Goal: Check status: Check status

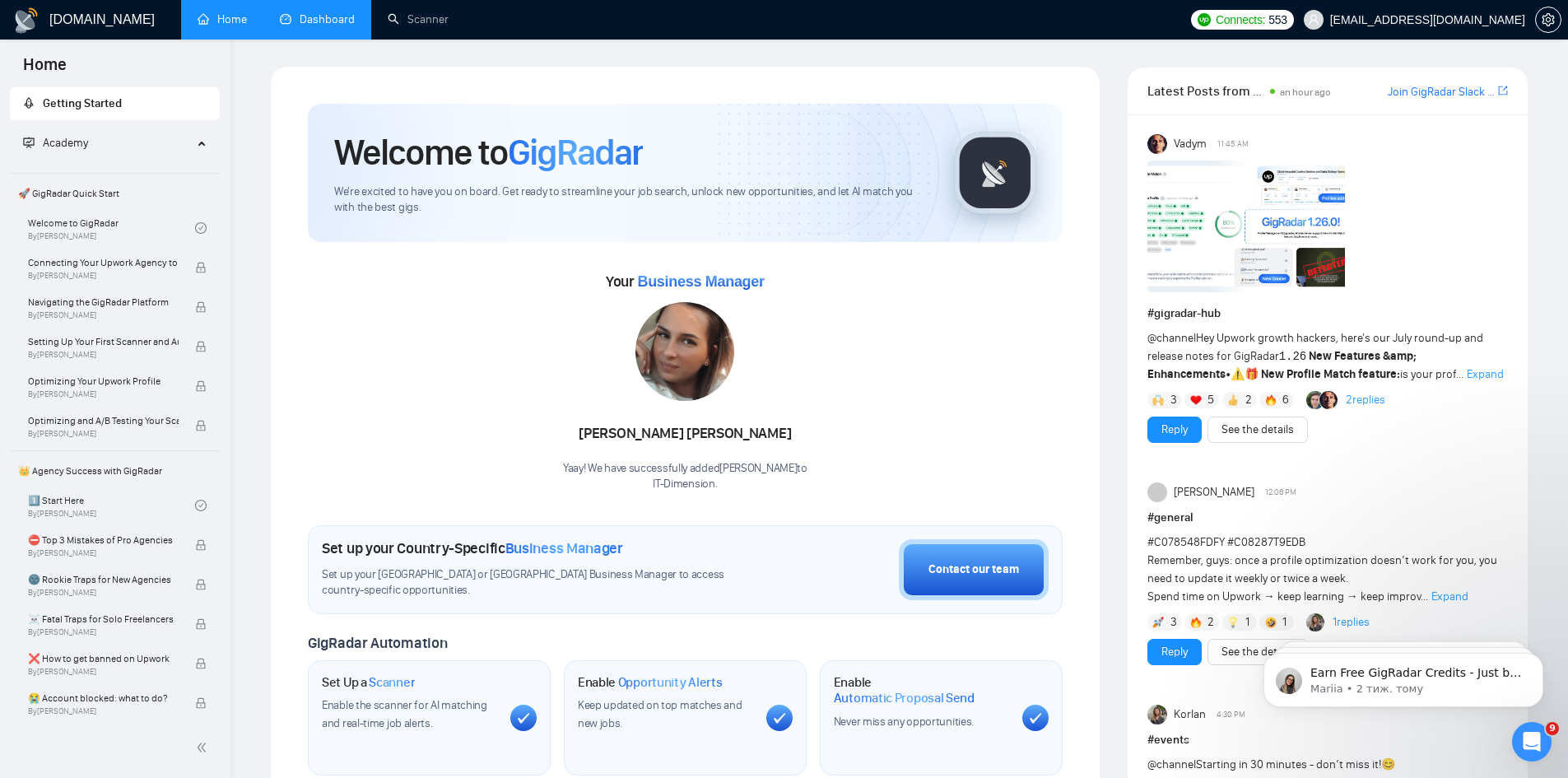
click at [281, 12] on link "Dashboard" at bounding box center [317, 19] width 75 height 14
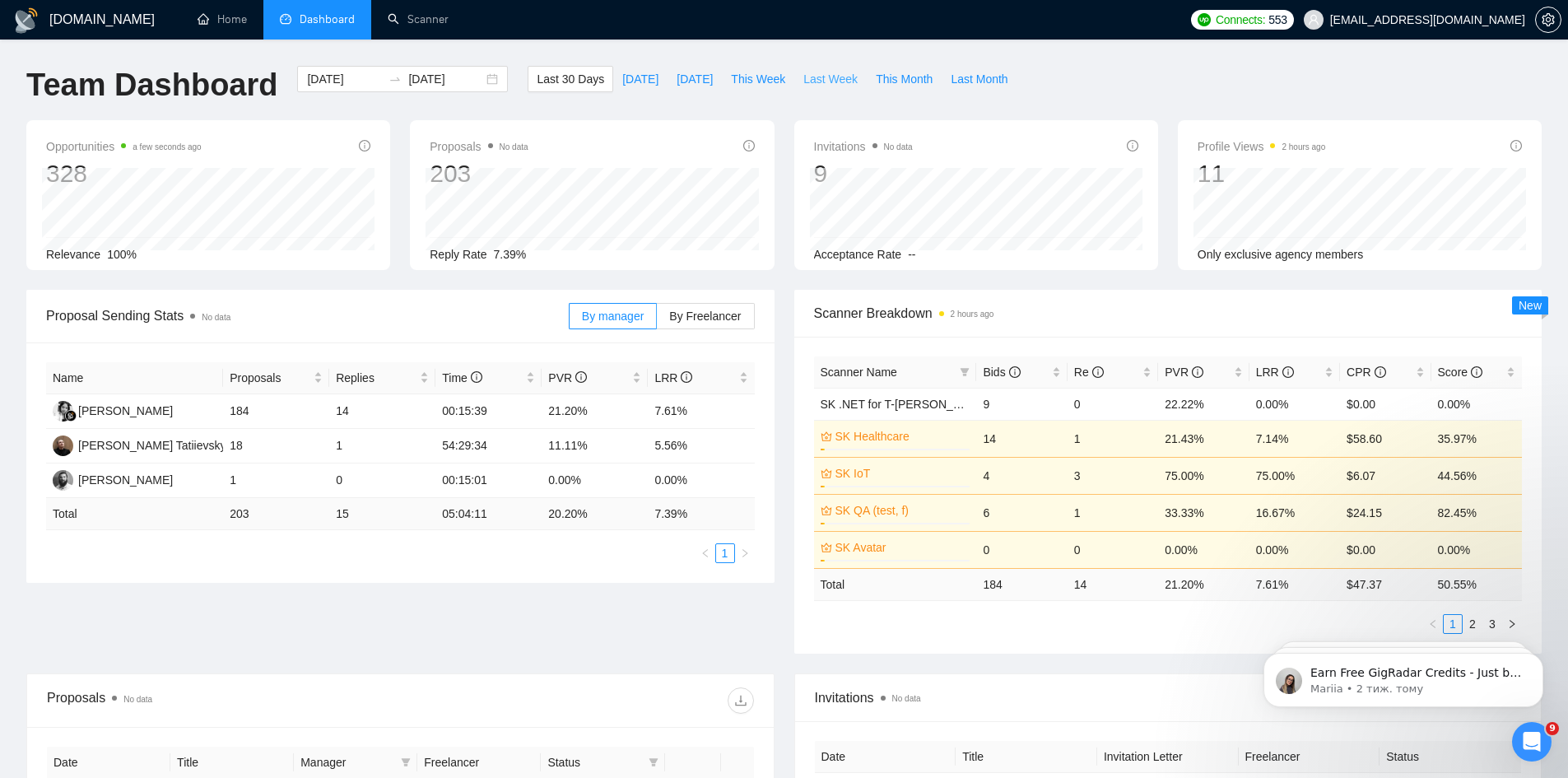
click at [806, 80] on span "Last Week" at bounding box center [830, 79] width 55 height 18
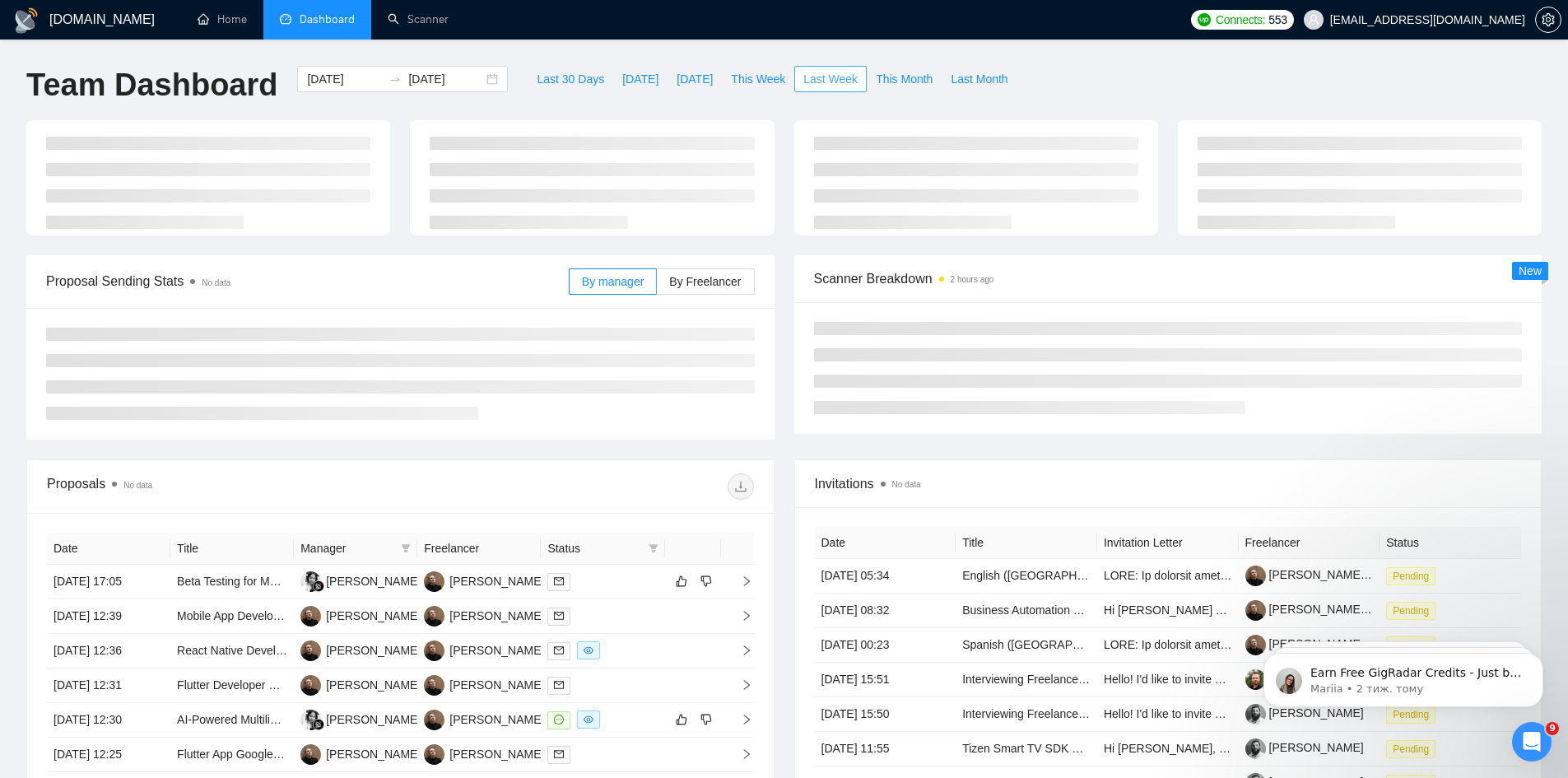
type input "2025-08-04"
type input "2025-08-10"
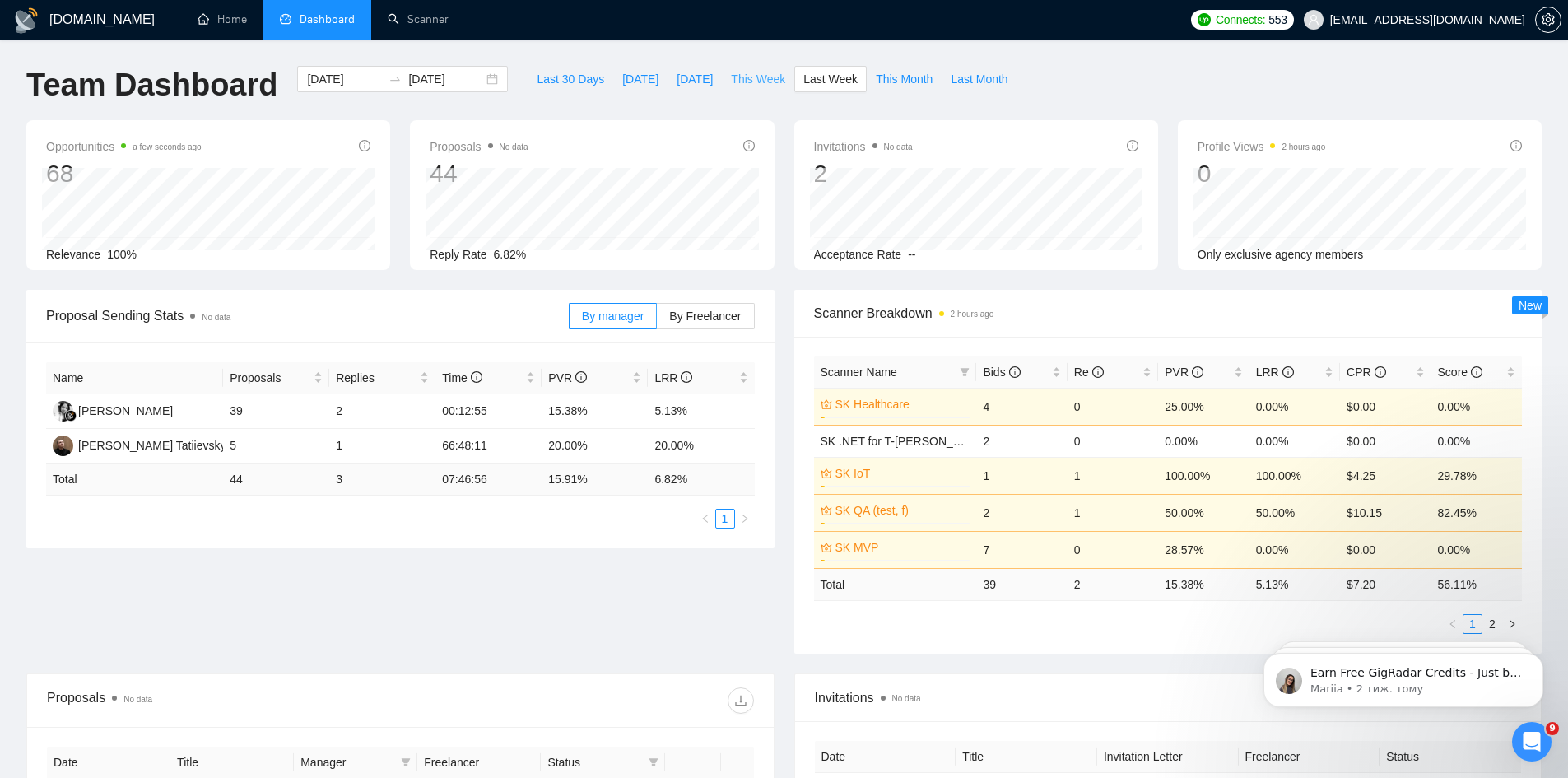
click at [756, 81] on span "This Week" at bounding box center [758, 79] width 55 height 18
type input "[DATE]"
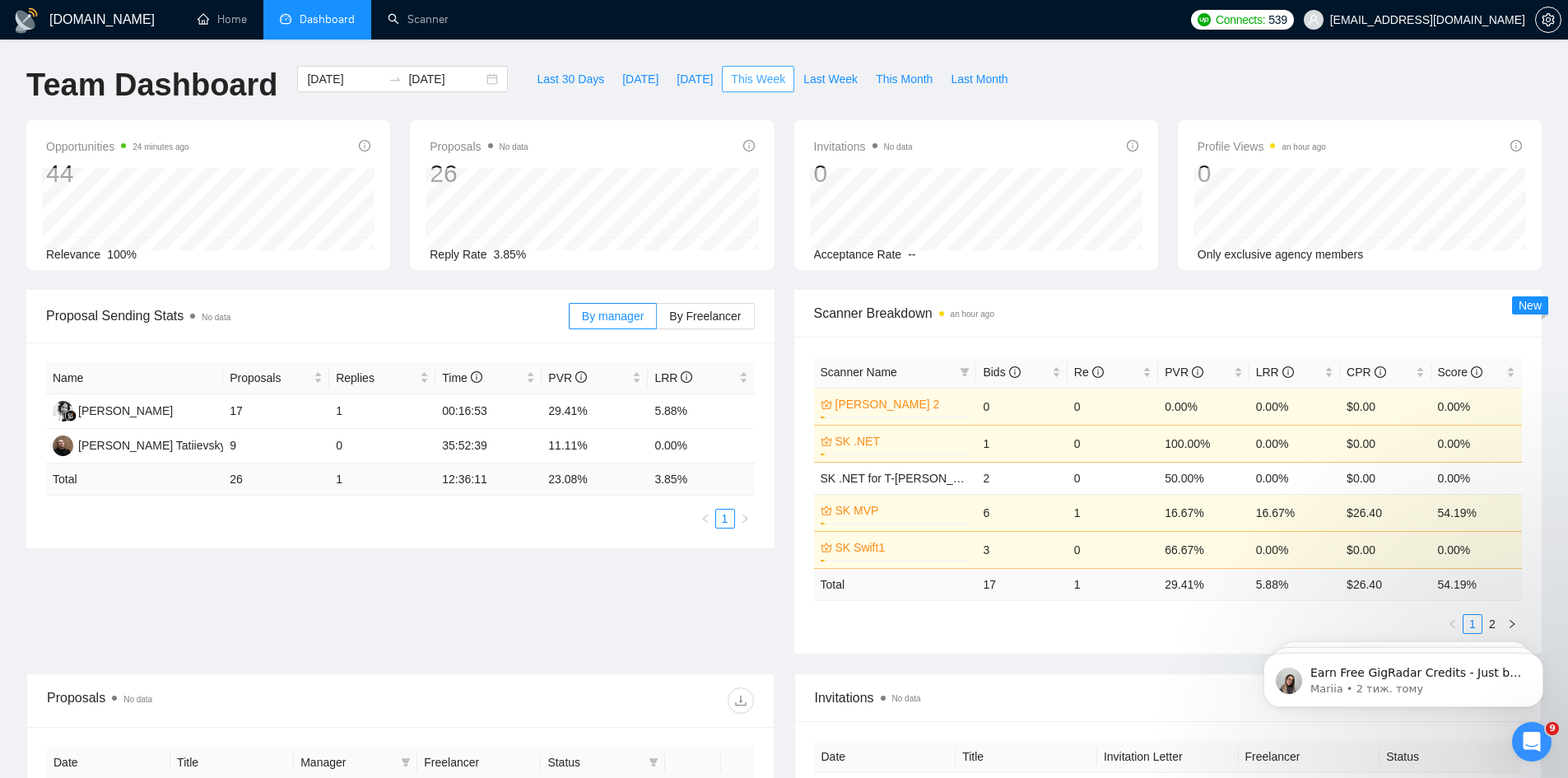
click at [757, 70] on span "This Week" at bounding box center [758, 79] width 55 height 18
